Goal: Information Seeking & Learning: Check status

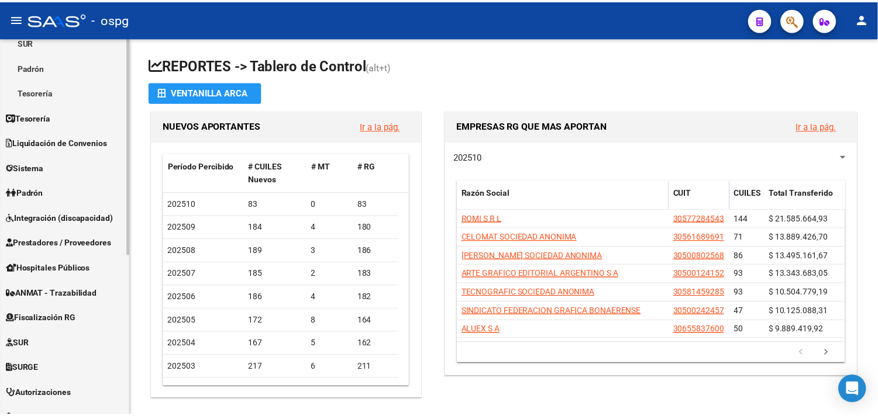
scroll to position [195, 0]
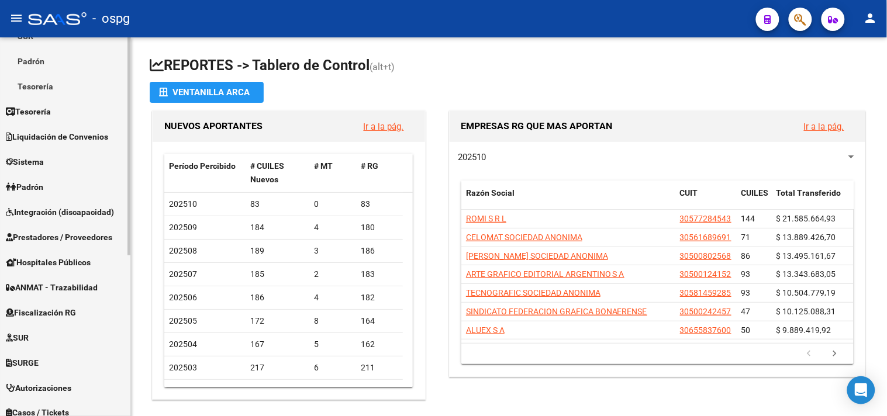
click at [56, 182] on link "Padrón" at bounding box center [65, 186] width 130 height 25
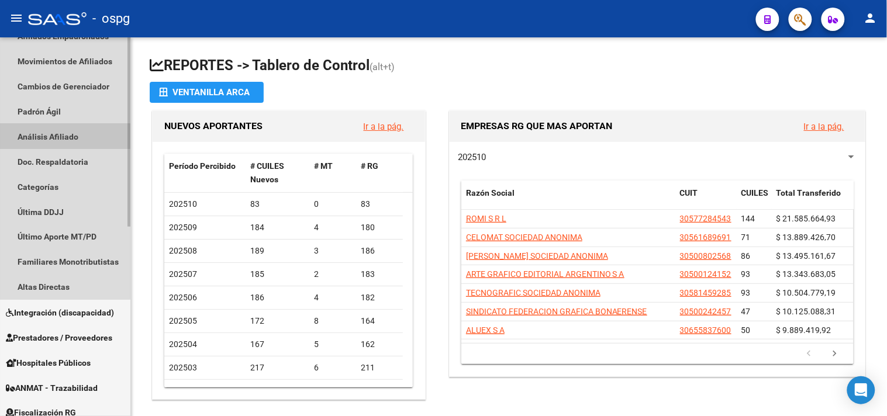
click at [57, 130] on link "Análisis Afiliado" at bounding box center [65, 136] width 130 height 25
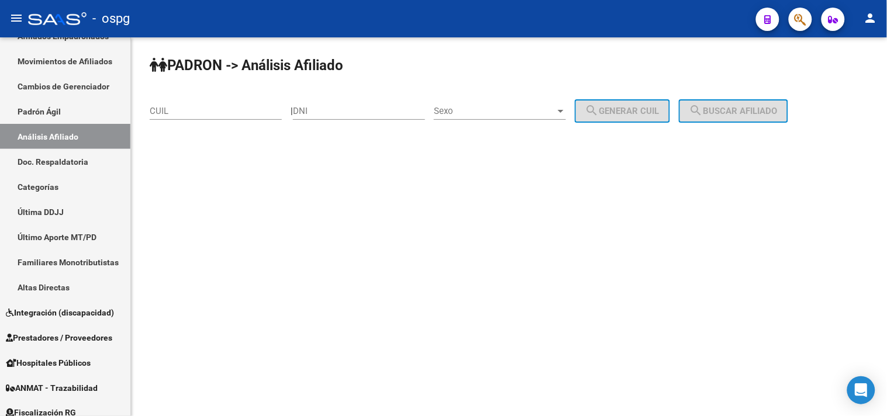
click at [179, 113] on input "CUIL" at bounding box center [216, 111] width 132 height 11
paste input "10-6496"
drag, startPoint x: 226, startPoint y: 118, endPoint x: 131, endPoint y: 95, distance: 97.3
click at [143, 98] on div "[PERSON_NAME] -> Análisis Afiliado 10-6496 CUIL | DNI Sexo Sexo search Generar …" at bounding box center [509, 111] width 756 height 148
drag, startPoint x: 253, startPoint y: 238, endPoint x: 225, endPoint y: 136, distance: 105.9
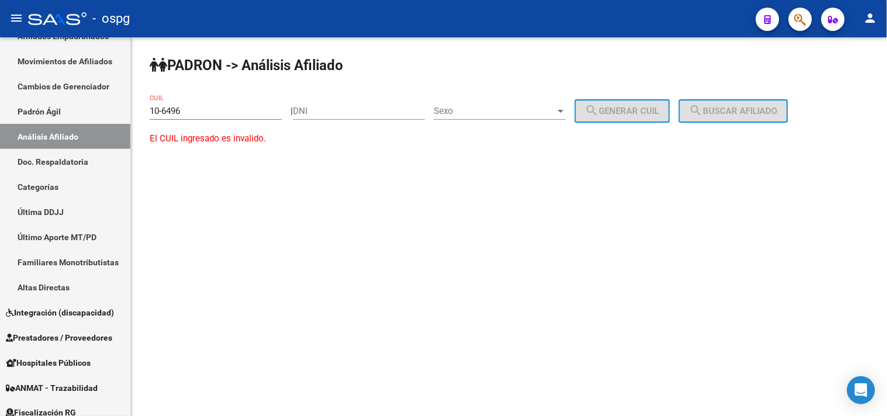
click at [253, 234] on mat-sidenav-content "[PERSON_NAME] -> Análisis Afiliado 10-6496 CUIL | DNI Sexo Sexo search Generar …" at bounding box center [509, 226] width 756 height 379
drag, startPoint x: 199, startPoint y: 118, endPoint x: 179, endPoint y: 87, distance: 36.8
click at [158, 109] on div "10-6496 CUIL" at bounding box center [216, 107] width 132 height 25
drag, startPoint x: 191, startPoint y: 115, endPoint x: 117, endPoint y: 106, distance: 74.3
click at [120, 106] on mat-sidenav-container "Firma Express Inicio Calendario SSS Instructivos Contacto OS Reportes Tablero d…" at bounding box center [443, 226] width 887 height 379
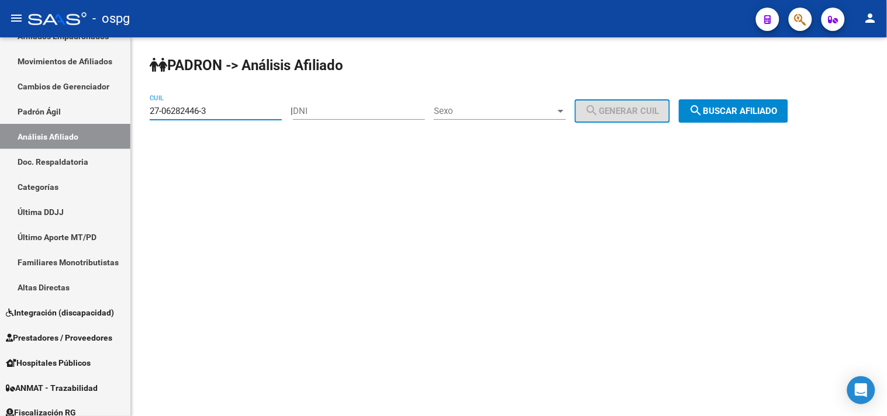
type input "27-06282446-3"
click at [746, 113] on span "search Buscar afiliado" at bounding box center [733, 111] width 88 height 11
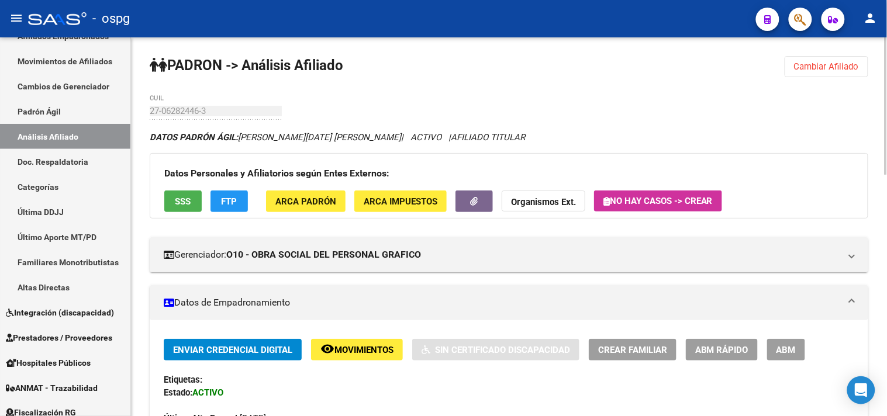
click at [195, 206] on button "SSS" at bounding box center [182, 202] width 37 height 22
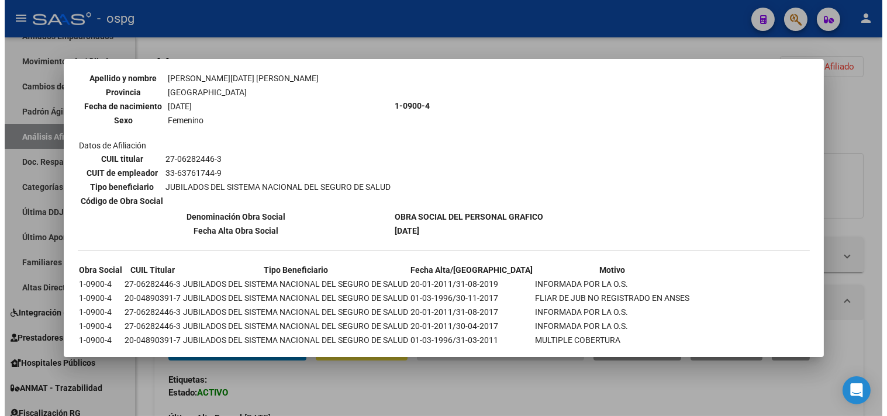
scroll to position [144, 0]
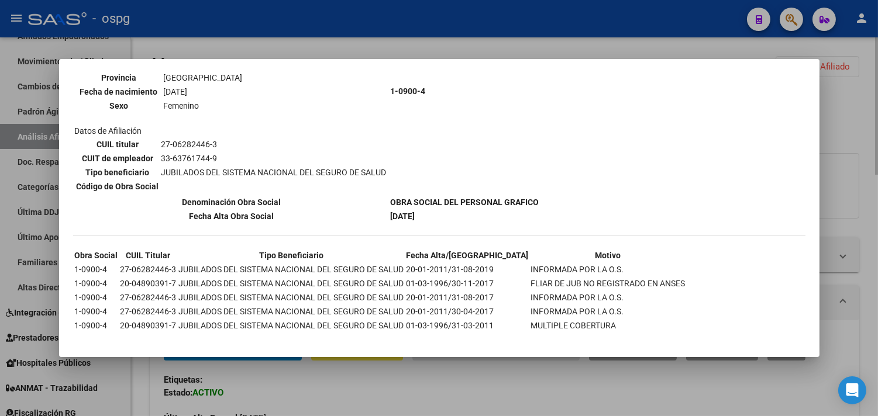
drag, startPoint x: 462, startPoint y: 402, endPoint x: 451, endPoint y: 406, distance: 11.3
click at [460, 402] on div at bounding box center [439, 208] width 878 height 416
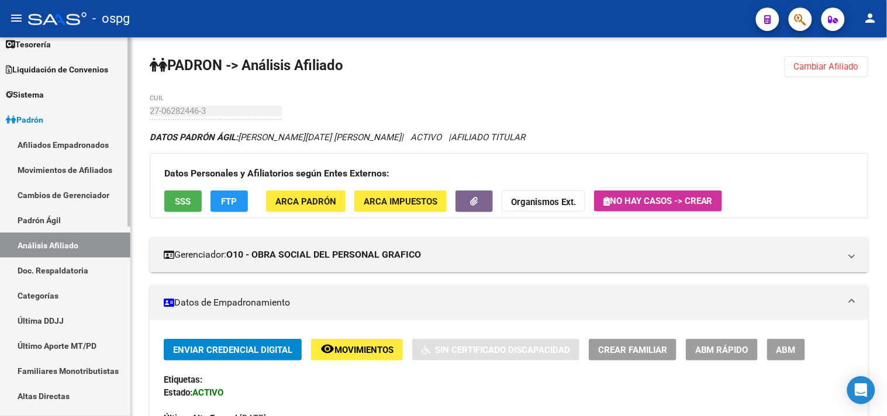
scroll to position [0, 0]
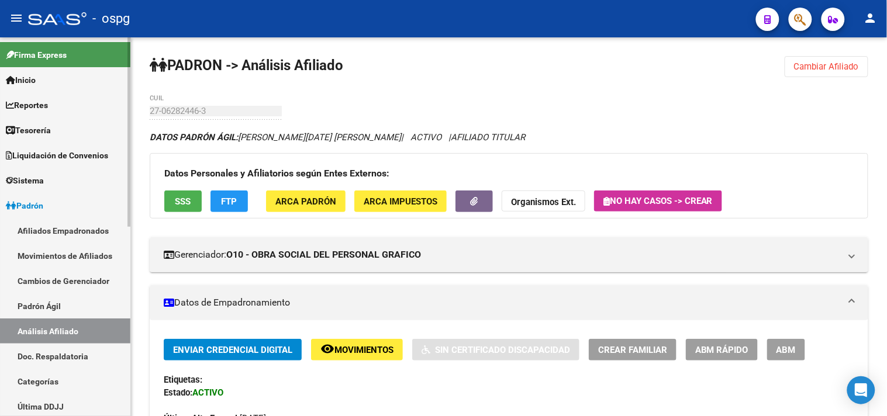
click at [62, 102] on link "Reportes" at bounding box center [65, 104] width 130 height 25
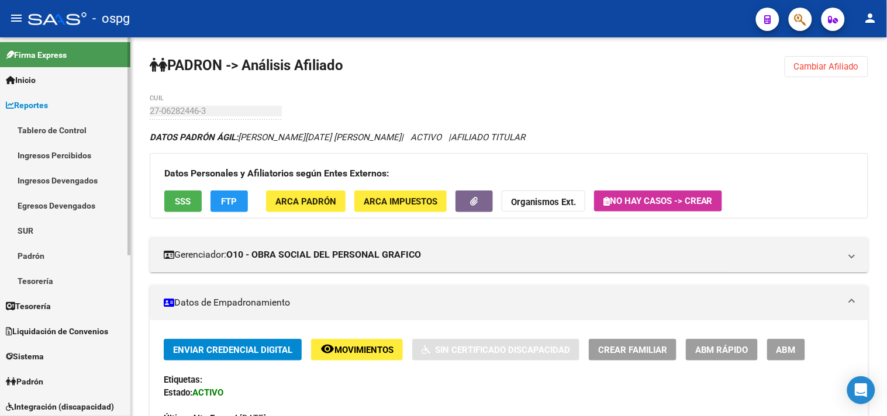
click at [63, 153] on link "Ingresos Percibidos" at bounding box center [65, 155] width 130 height 25
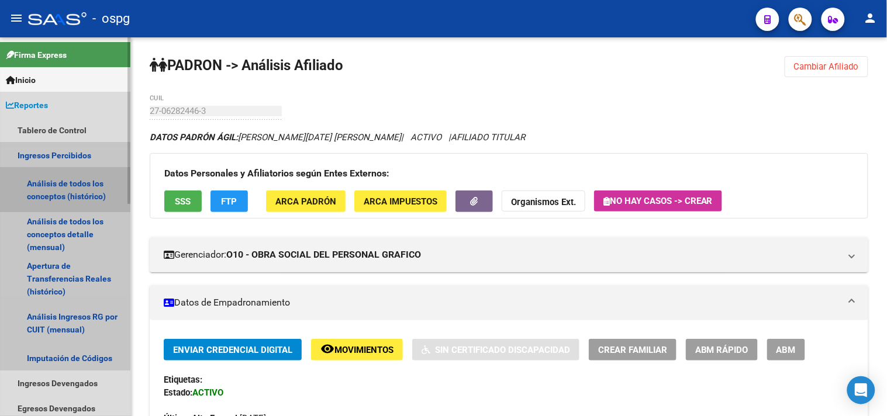
click at [43, 195] on link "Análisis de todos los conceptos (histórico)" at bounding box center [65, 190] width 130 height 44
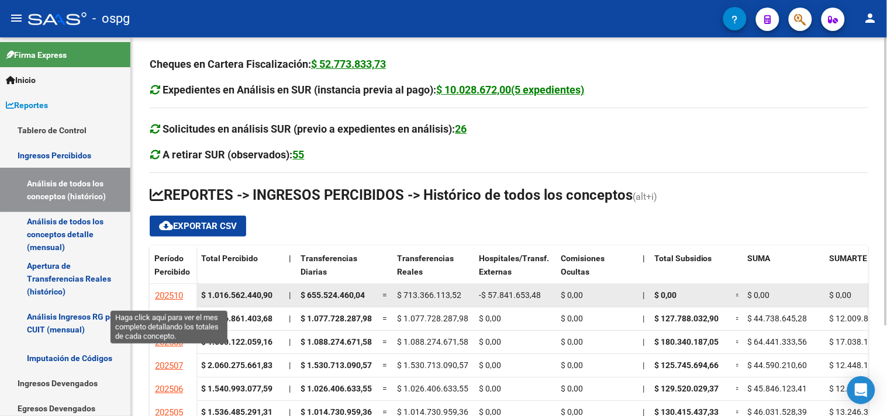
click at [168, 290] on link "202510" at bounding box center [168, 295] width 29 height 21
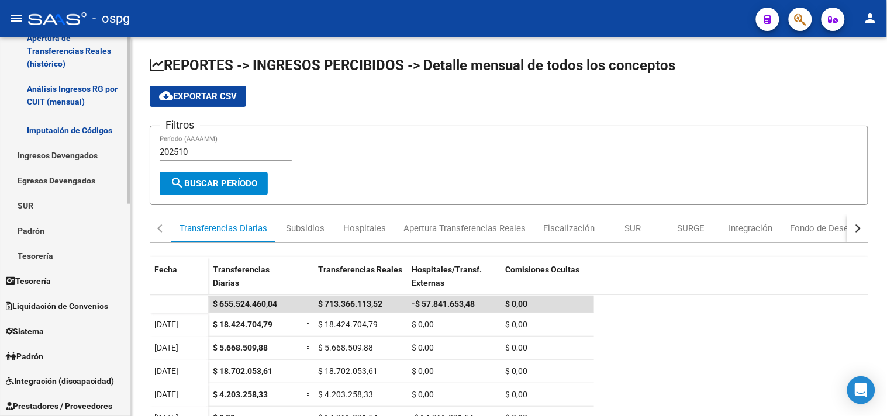
scroll to position [260, 0]
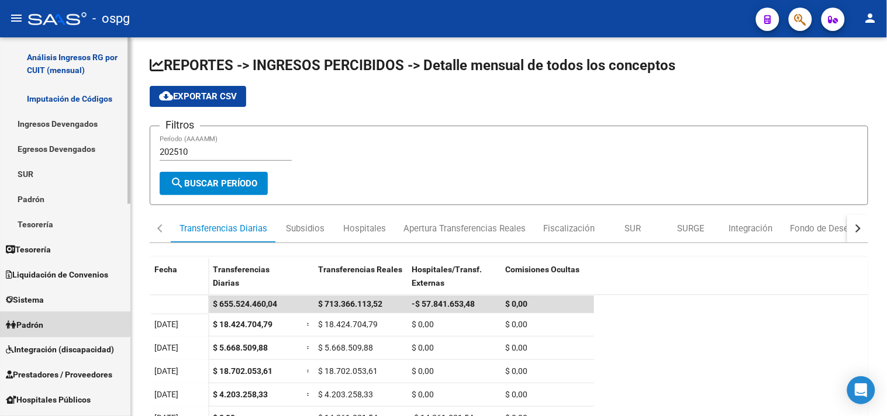
click at [29, 324] on span "Padrón" at bounding box center [24, 325] width 37 height 13
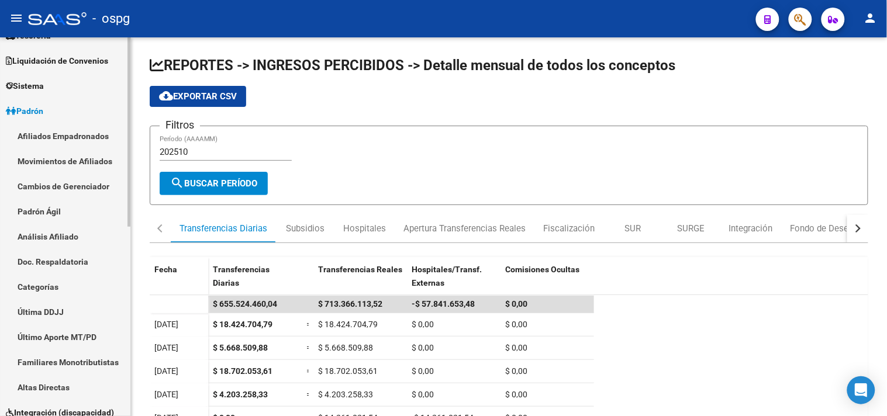
scroll to position [65, 0]
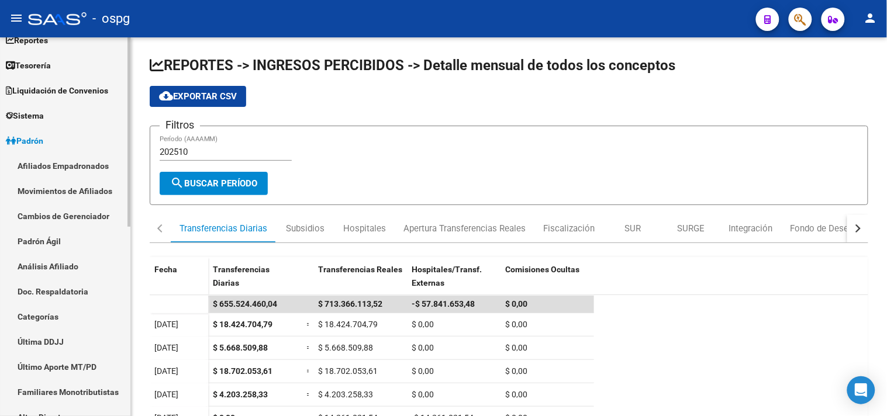
click at [53, 258] on link "Análisis Afiliado" at bounding box center [65, 266] width 130 height 25
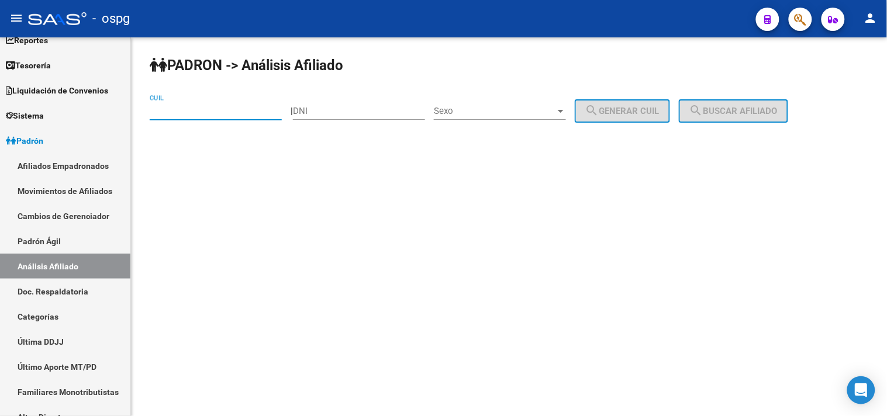
click at [239, 112] on input "CUIL" at bounding box center [216, 111] width 132 height 11
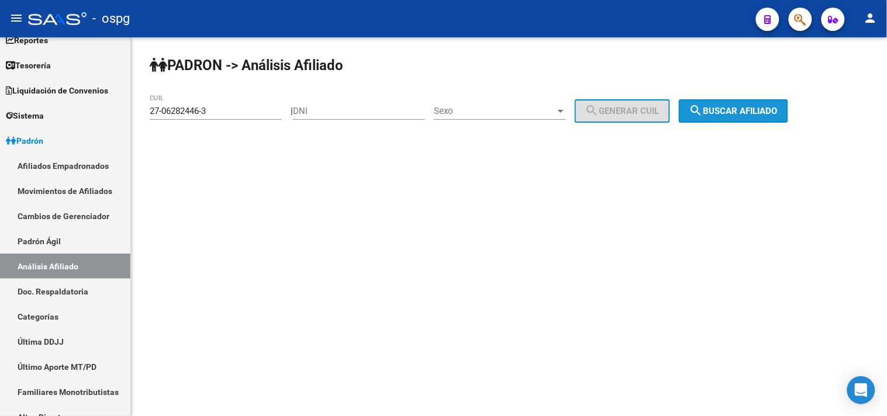
click at [733, 110] on span "search Buscar afiliado" at bounding box center [733, 111] width 88 height 11
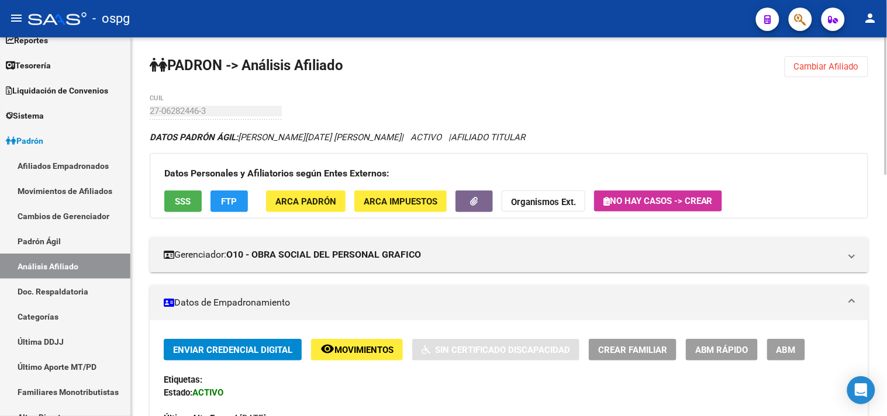
click at [179, 195] on button "SSS" at bounding box center [182, 202] width 37 height 22
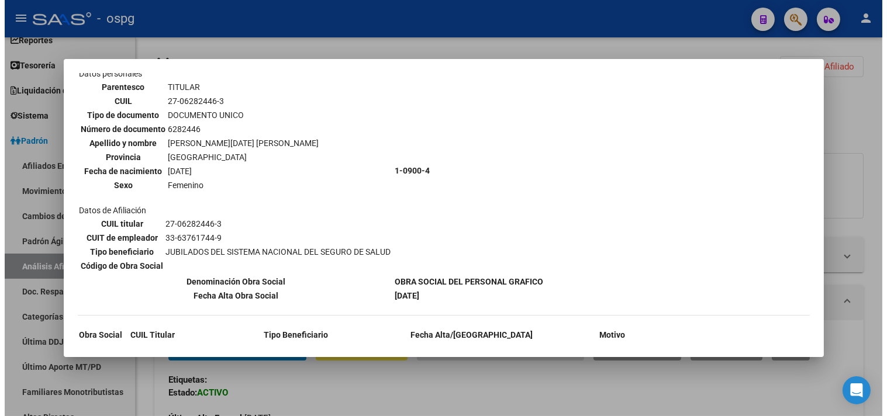
scroll to position [144, 0]
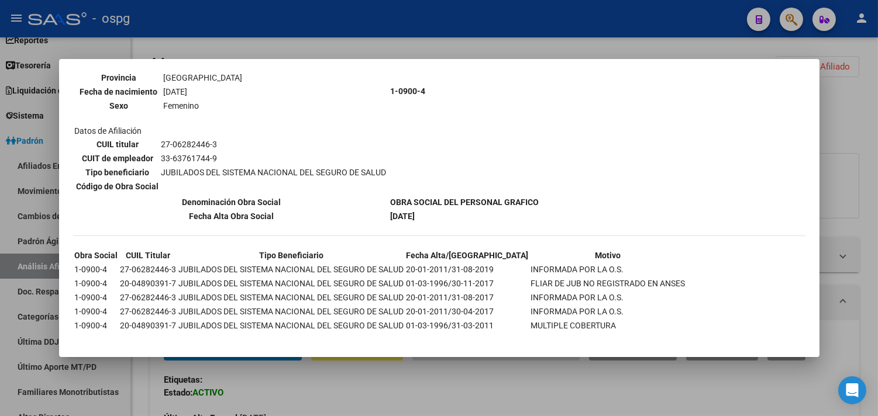
click at [460, 45] on div at bounding box center [439, 208] width 878 height 416
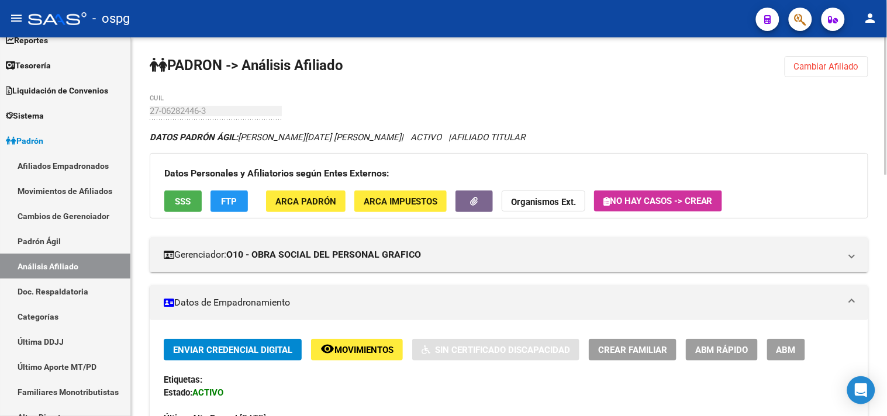
drag, startPoint x: 817, startPoint y: 67, endPoint x: 267, endPoint y: 122, distance: 553.5
click at [814, 66] on span "Cambiar Afiliado" at bounding box center [826, 66] width 65 height 11
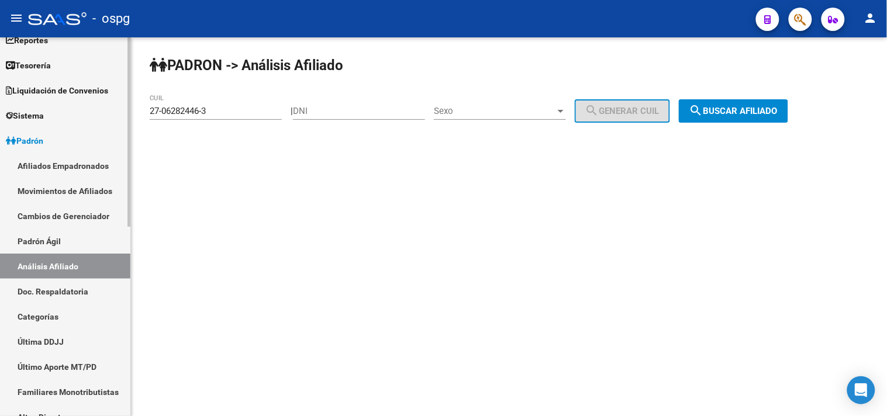
drag, startPoint x: 162, startPoint y: 116, endPoint x: 0, endPoint y: 64, distance: 169.9
click at [0, 72] on mat-sidenav-container "Firma Express Inicio Calendario SSS Instructivos Contacto OS Reportes Tablero d…" at bounding box center [443, 226] width 887 height 379
paste input "32977904-7"
type input "27-32977904-7"
drag, startPoint x: 723, startPoint y: 125, endPoint x: 718, endPoint y: 101, distance: 24.4
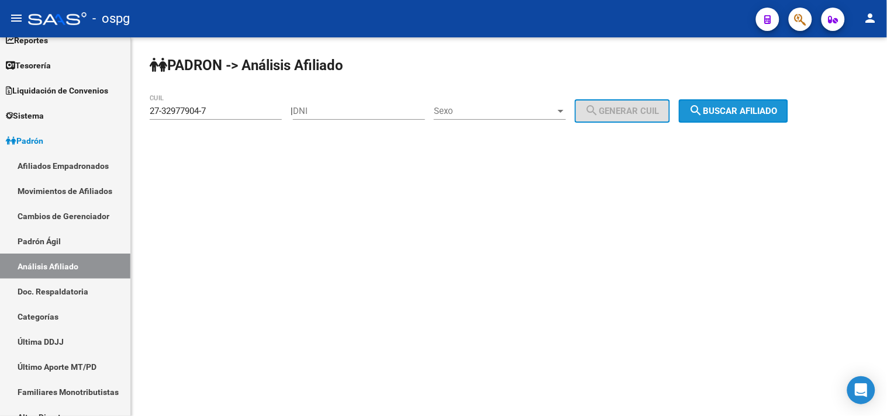
click at [721, 116] on span "search Buscar afiliado" at bounding box center [733, 111] width 88 height 11
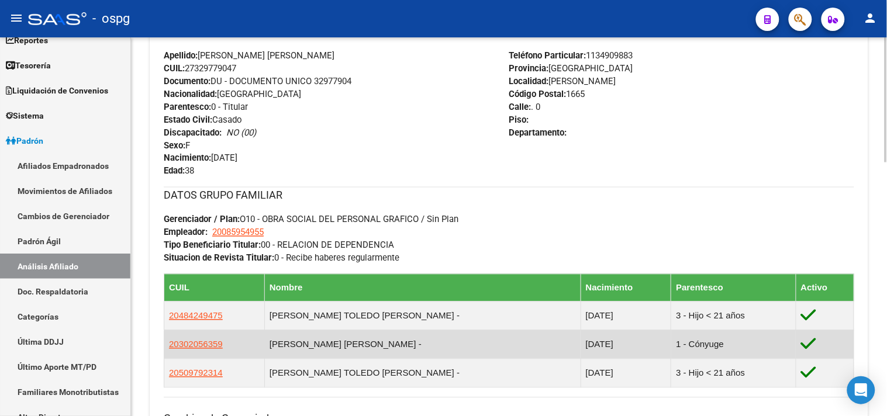
scroll to position [454, 0]
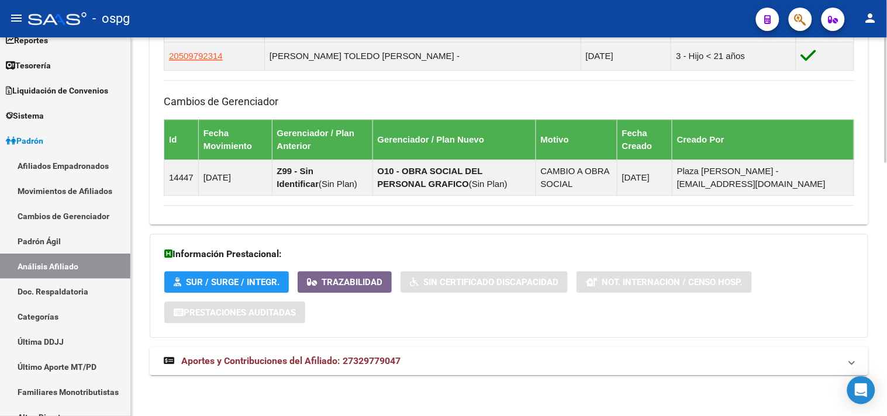
click at [478, 355] on mat-panel-title "Aportes y Contribuciones del Afiliado: 27329779047" at bounding box center [502, 361] width 676 height 13
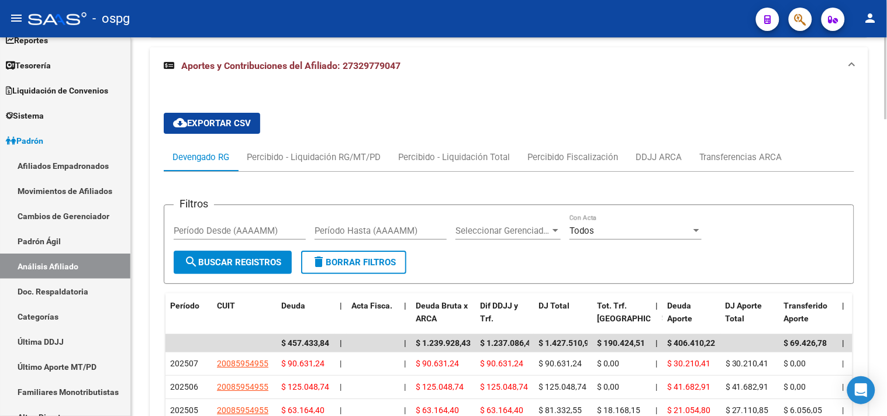
scroll to position [1066, 0]
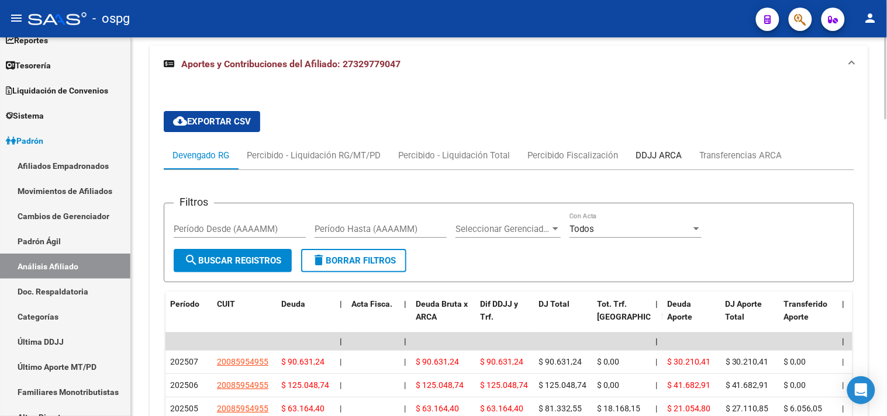
click at [656, 159] on div "DDJJ ARCA" at bounding box center [659, 155] width 46 height 13
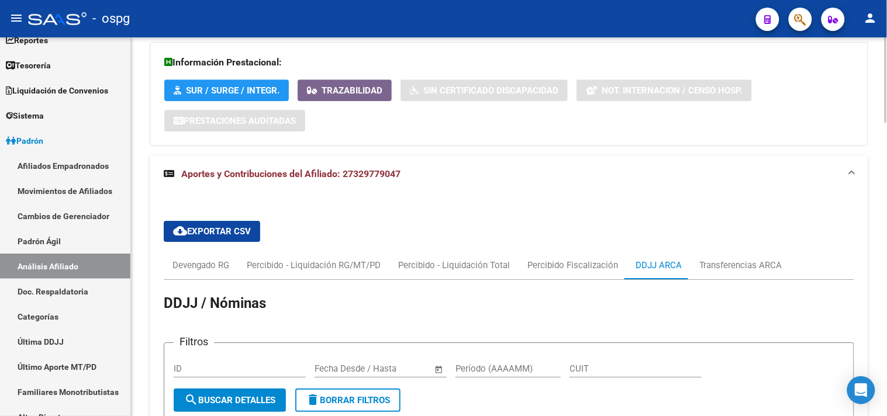
scroll to position [871, 0]
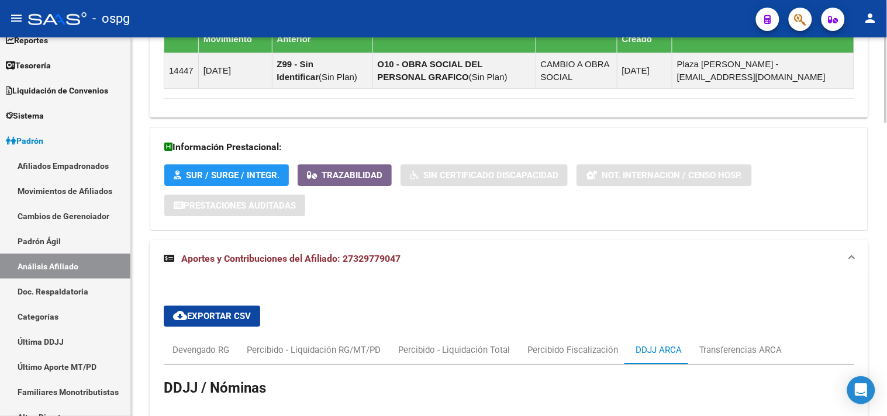
drag, startPoint x: 720, startPoint y: 264, endPoint x: 704, endPoint y: 269, distance: 17.0
click at [720, 265] on mat-panel-title "Aportes y Contribuciones del Afiliado: 27329779047" at bounding box center [502, 259] width 676 height 13
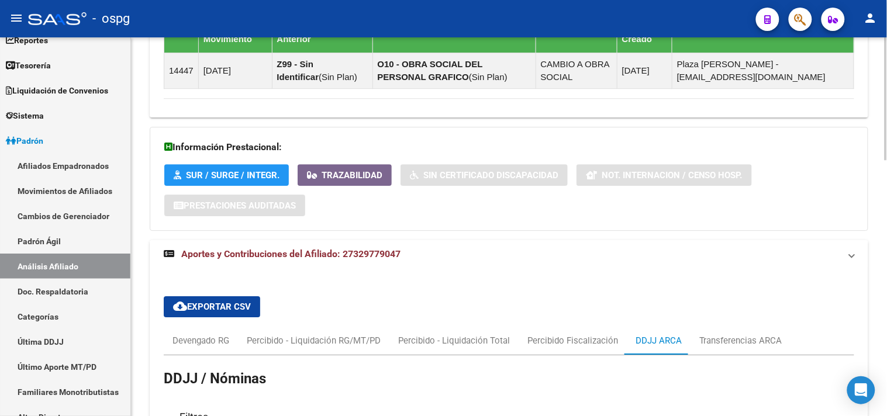
scroll to position [766, 0]
